Goal: Check status: Check status

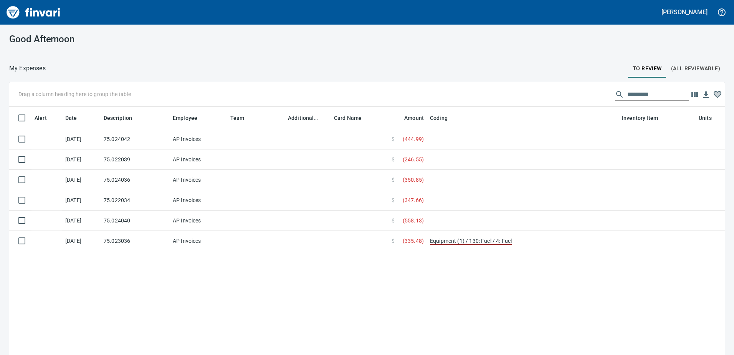
scroll to position [259, 704]
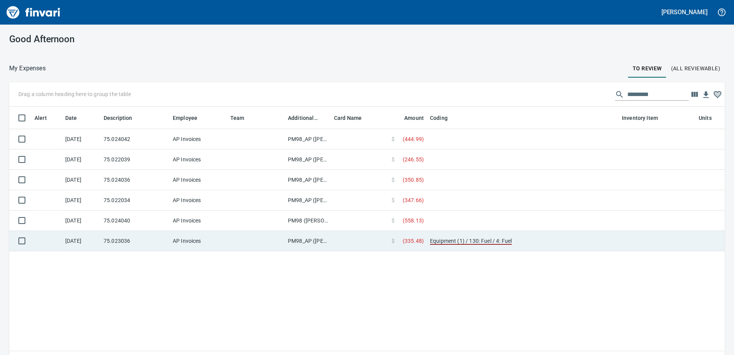
click at [302, 241] on td "PM98_AP ([PERSON_NAME], [PERSON_NAME])" at bounding box center [308, 241] width 46 height 20
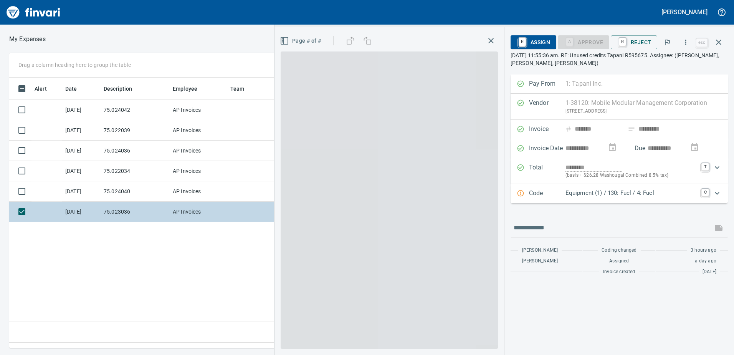
scroll to position [259, 518]
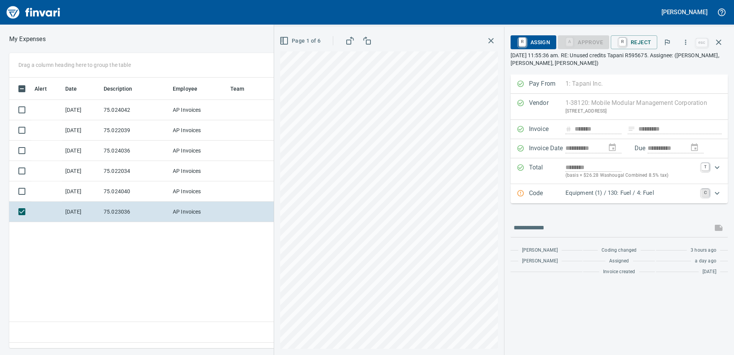
click at [706, 192] on link "C" at bounding box center [705, 193] width 8 height 8
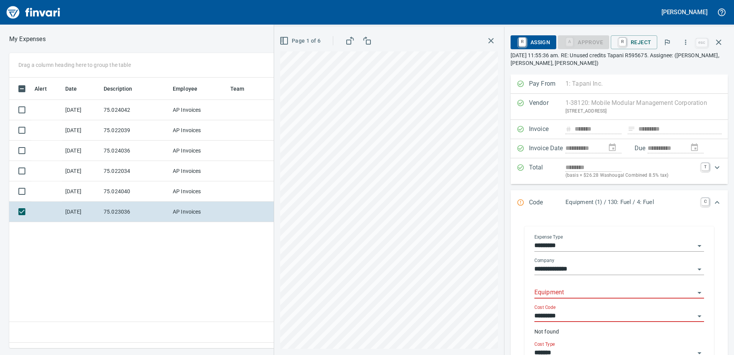
click at [550, 287] on input "Equipment" at bounding box center [614, 292] width 160 height 11
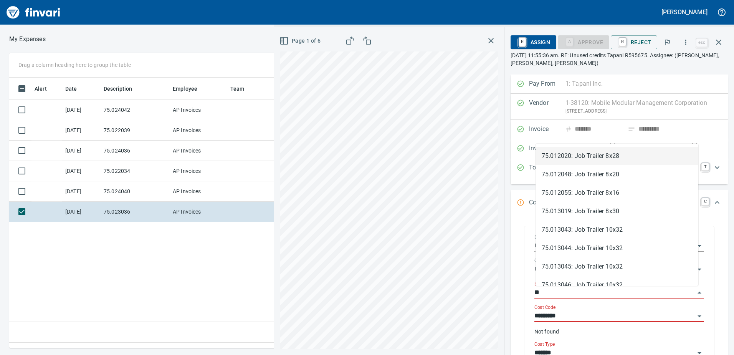
type input "*"
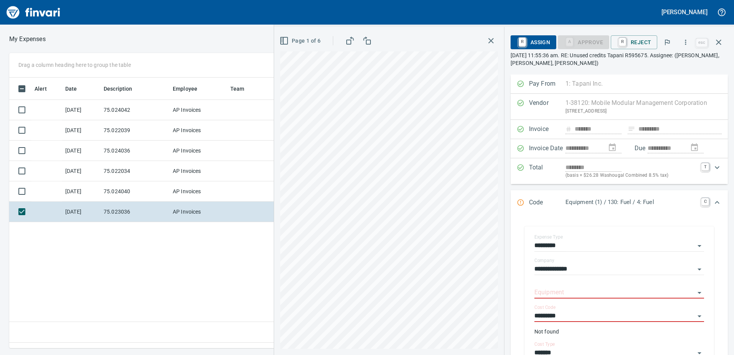
click at [166, 273] on div "Alert Date Description Employee Team Additional Reviewer Card Name Amount Codin…" at bounding box center [270, 210] width 523 height 265
click at [719, 42] on icon "button" at bounding box center [718, 42] width 5 height 5
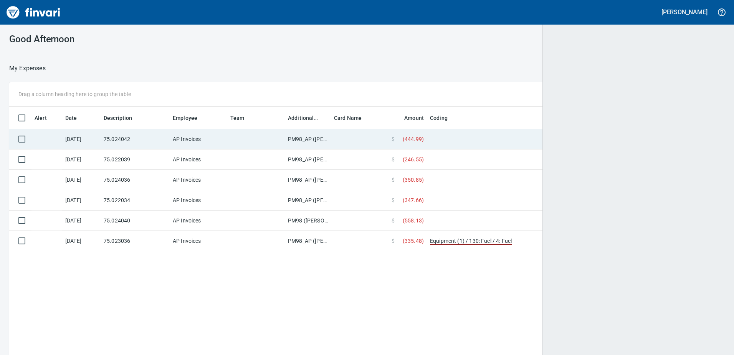
scroll to position [259, 703]
